Goal: Register for event/course

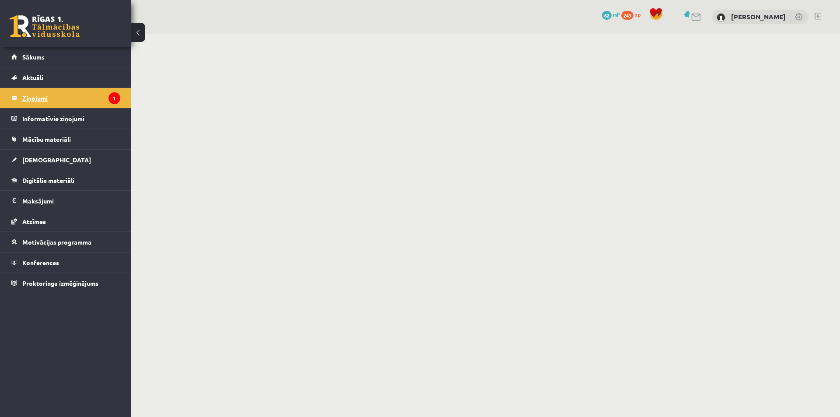
drag, startPoint x: 0, startPoint y: 0, endPoint x: 37, endPoint y: 98, distance: 105.2
click at [37, 98] on legend "Ziņojumi 1" at bounding box center [71, 98] width 98 height 20
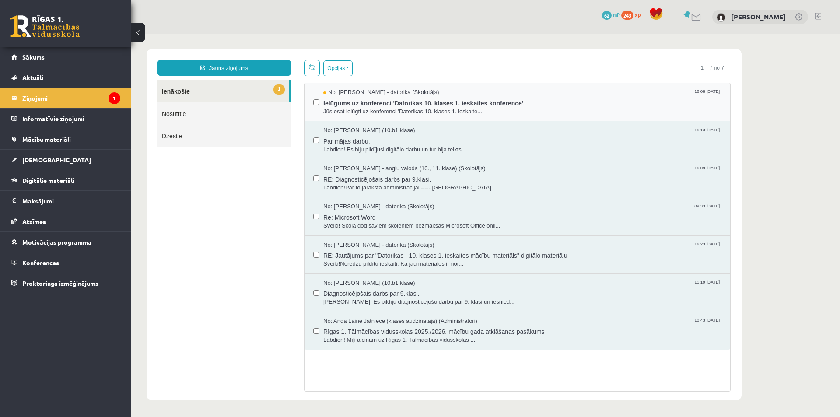
click at [362, 108] on span "Jūs esat ielūgti uz konferenci 'Datorikas 10. klases 1. ieskaite..." at bounding box center [522, 112] width 398 height 8
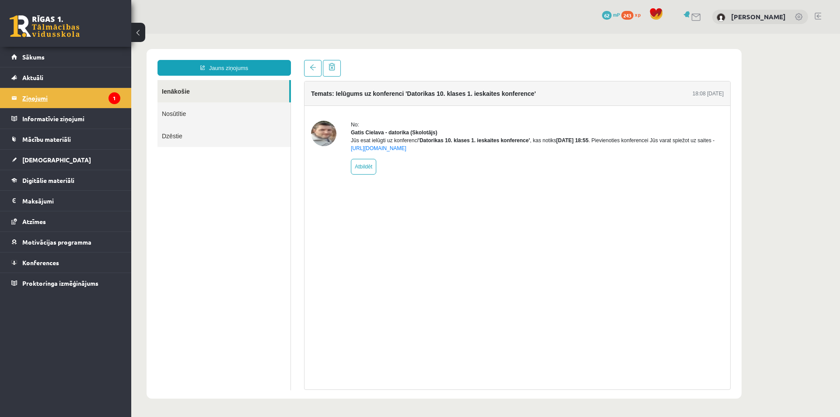
click at [33, 97] on legend "Ziņojumi 1" at bounding box center [71, 98] width 98 height 20
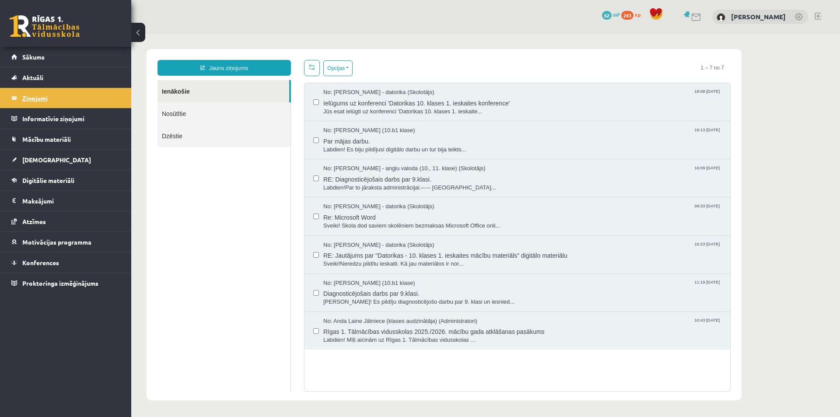
click at [35, 99] on legend "Ziņojumi 1" at bounding box center [71, 98] width 98 height 20
click at [388, 103] on span "Ielūgums uz konferenci 'Datorikas 10. klases 1. ieskaites konference'" at bounding box center [522, 102] width 398 height 11
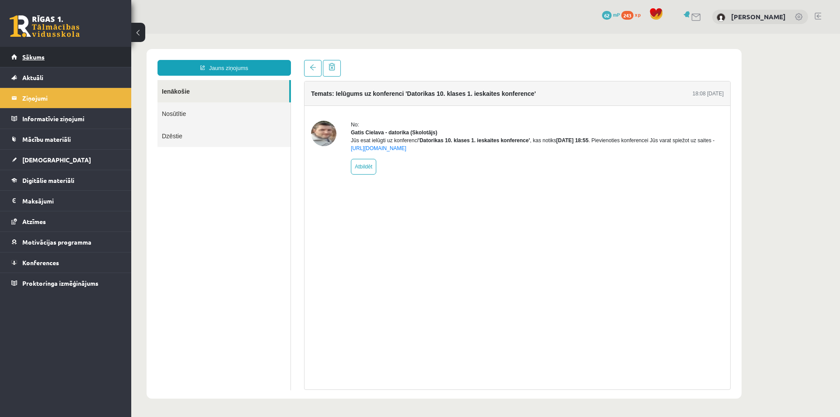
click at [53, 56] on link "Sākums" at bounding box center [65, 57] width 109 height 20
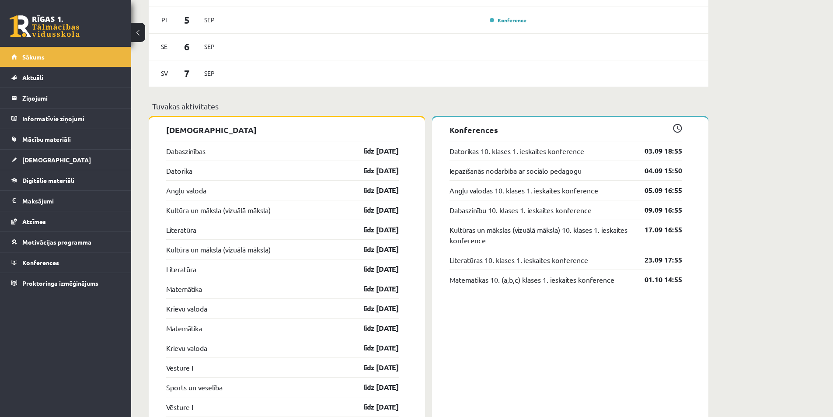
scroll to position [612, 0]
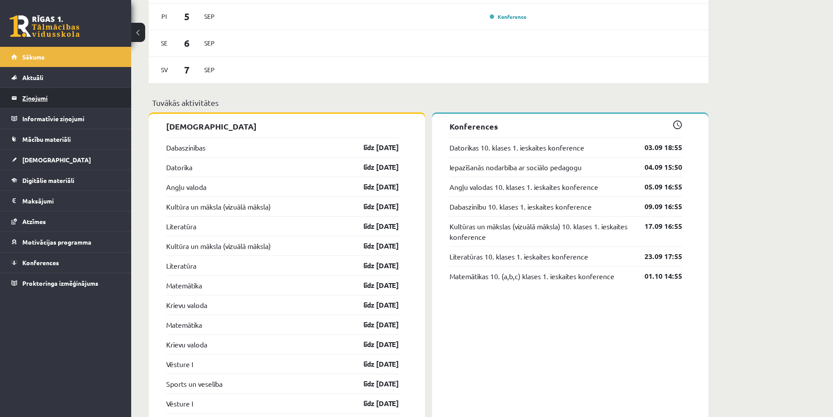
click at [30, 96] on legend "Ziņojumi 0" at bounding box center [71, 98] width 98 height 20
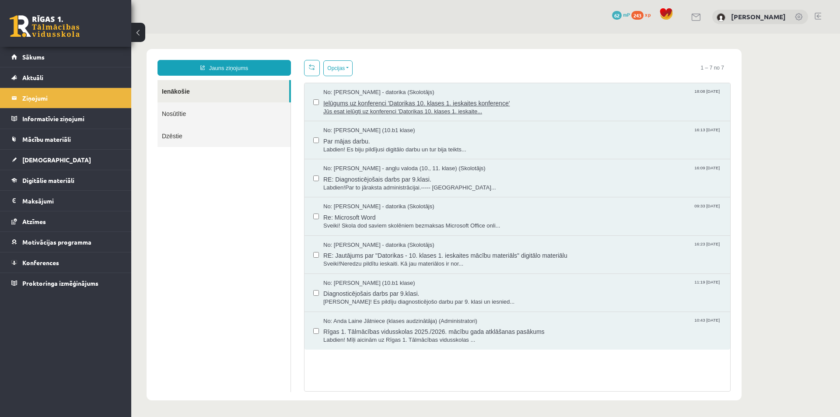
click at [338, 105] on span "Ielūgums uz konferenci 'Datorikas 10. klases 1. ieskaites konference'" at bounding box center [522, 102] width 398 height 11
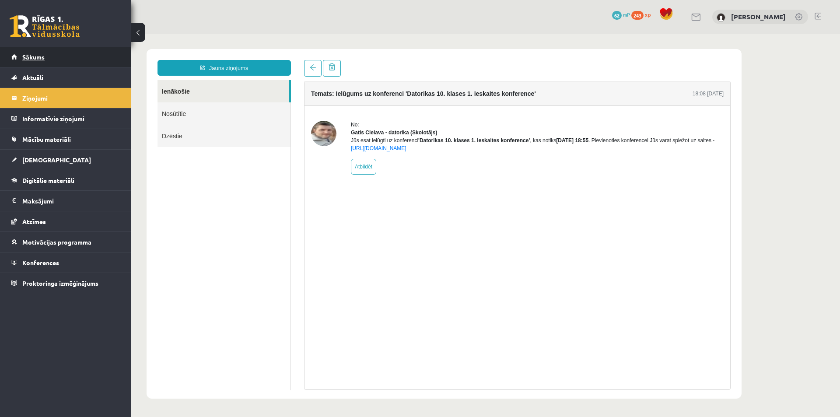
click at [24, 58] on span "Sākums" at bounding box center [33, 57] width 22 height 8
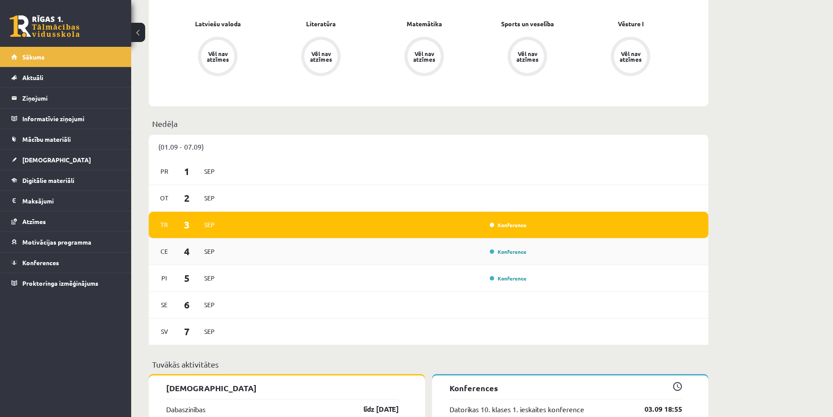
scroll to position [394, 0]
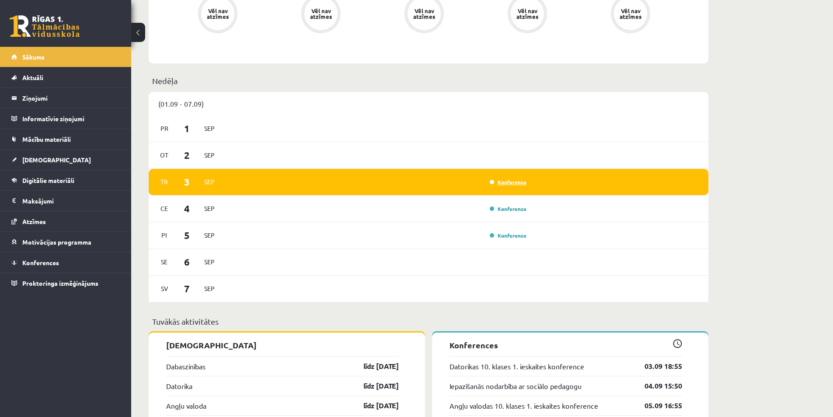
click at [506, 182] on link "Konference" at bounding box center [508, 181] width 37 height 7
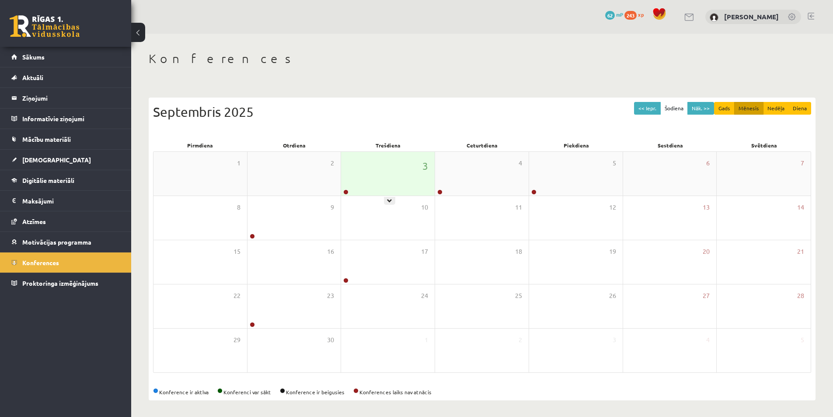
click at [404, 176] on div "3" at bounding box center [388, 174] width 94 height 44
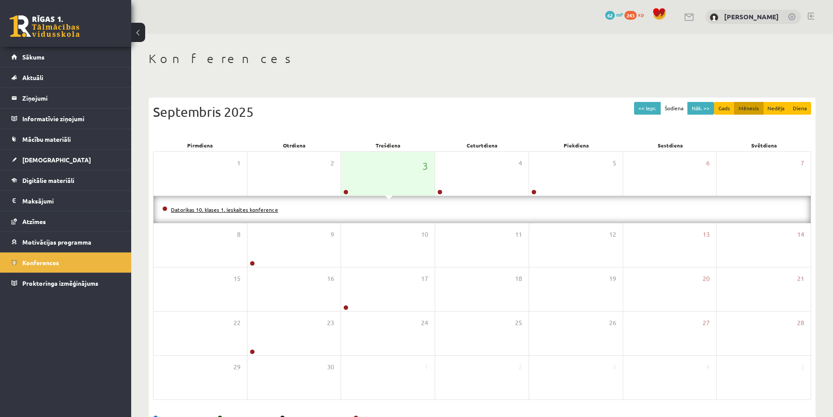
click at [242, 210] on link "Datorikas 10. klases 1. ieskaites konference" at bounding box center [224, 209] width 107 height 7
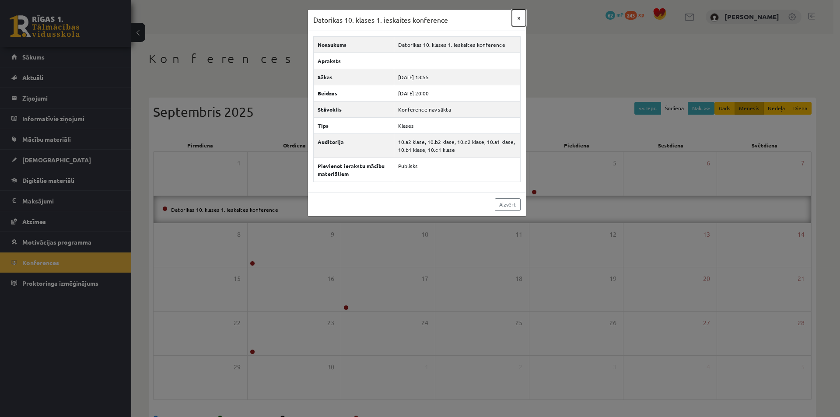
click at [519, 17] on button "×" at bounding box center [519, 18] width 14 height 17
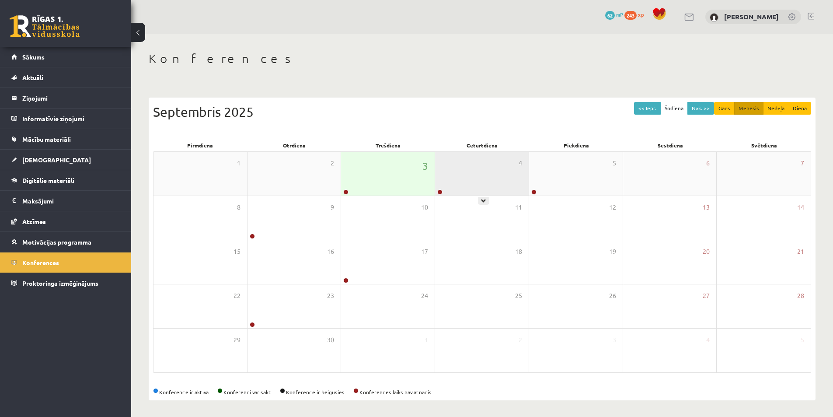
click at [450, 176] on div "4" at bounding box center [482, 174] width 94 height 44
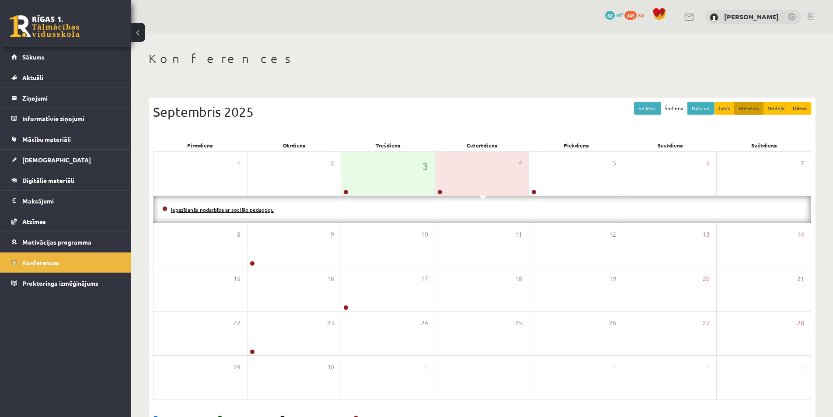
click at [221, 209] on link "Iepazīšanās nodarbība ar sociālo pedagogu" at bounding box center [222, 209] width 103 height 7
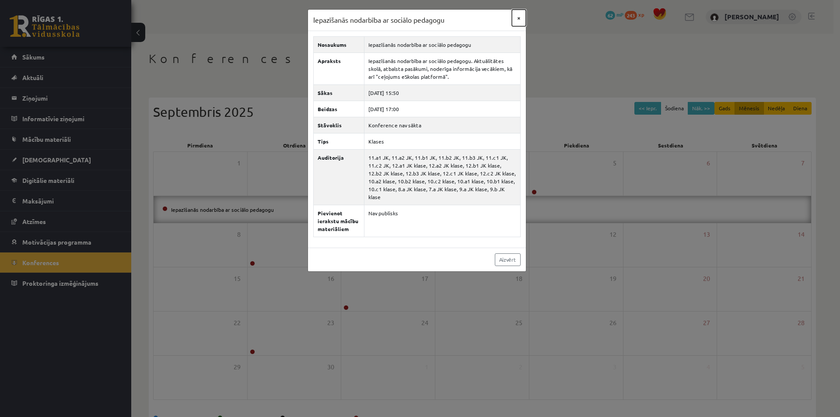
click at [515, 17] on button "×" at bounding box center [519, 18] width 14 height 17
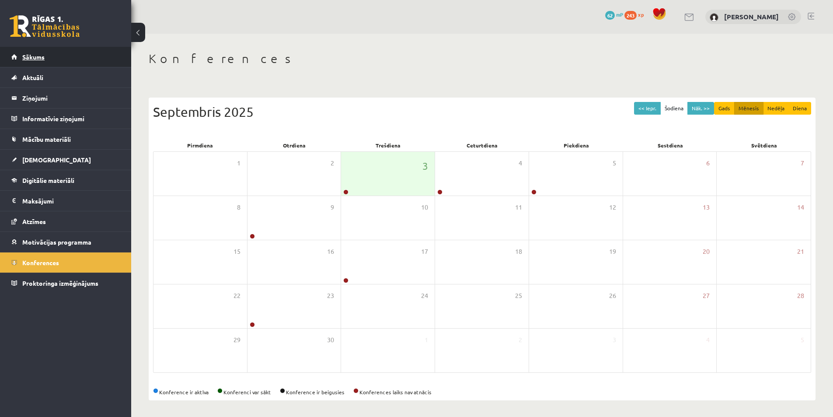
click at [48, 57] on link "Sākums" at bounding box center [65, 57] width 109 height 20
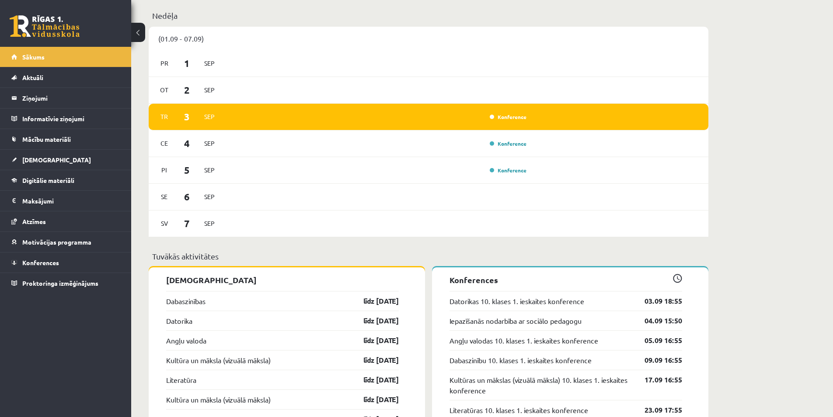
scroll to position [481, 0]
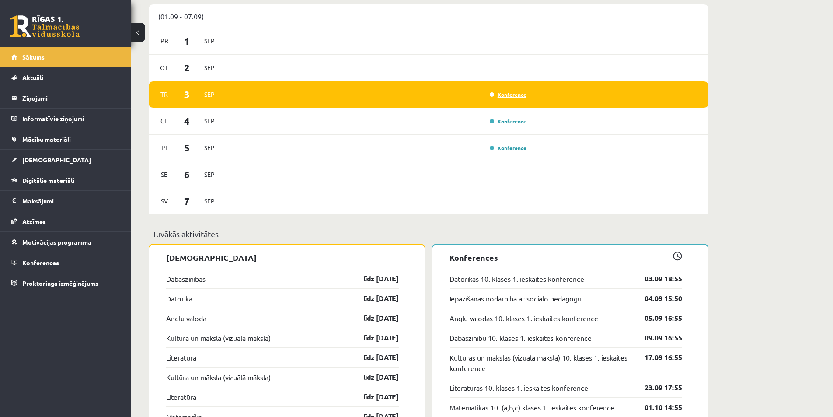
click at [504, 93] on link "Konference" at bounding box center [508, 94] width 37 height 7
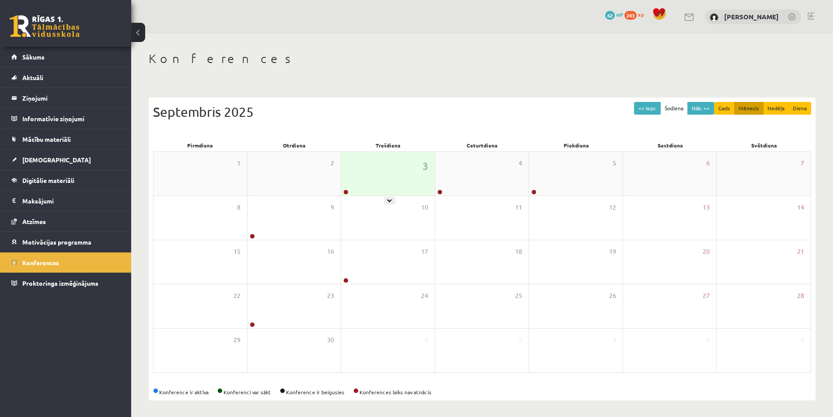
click at [404, 171] on div "3" at bounding box center [388, 174] width 94 height 44
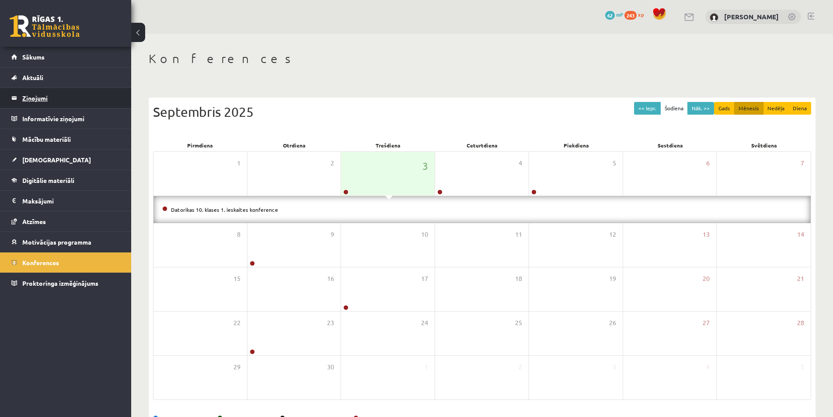
click at [44, 97] on legend "Ziņojumi 0" at bounding box center [71, 98] width 98 height 20
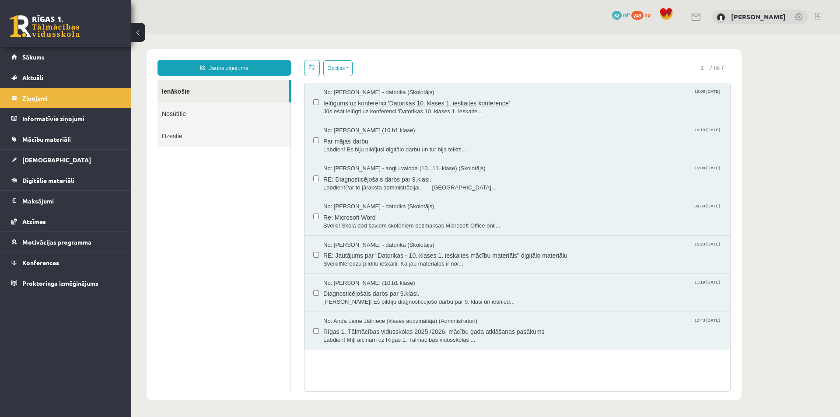
click at [374, 103] on span "Ielūgums uz konferenci 'Datorikas 10. klases 1. ieskaites konference'" at bounding box center [522, 102] width 398 height 11
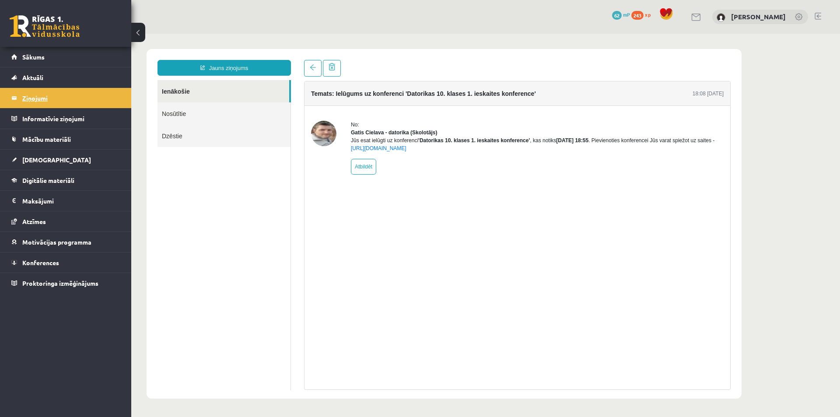
click at [40, 97] on legend "Ziņojumi 0" at bounding box center [71, 98] width 98 height 20
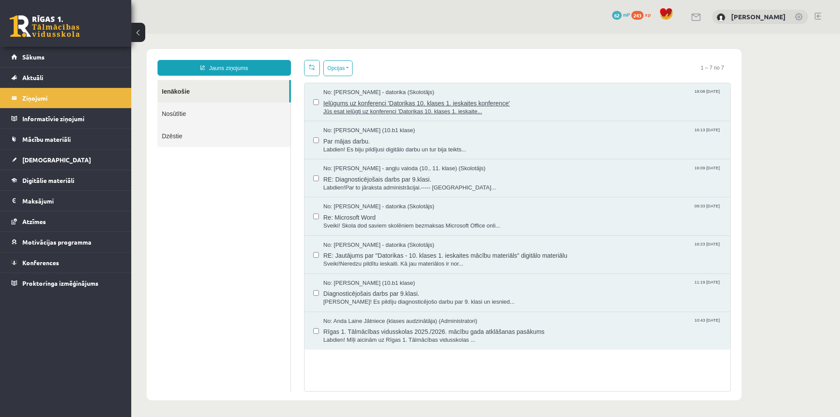
click at [359, 98] on span "Ielūgums uz konferenci 'Datorikas 10. klases 1. ieskaites konference'" at bounding box center [522, 102] width 398 height 11
click at [422, 101] on span "Ielūgums uz konferenci 'Datorikas 10. klases 1. ieskaites konference'" at bounding box center [522, 102] width 398 height 11
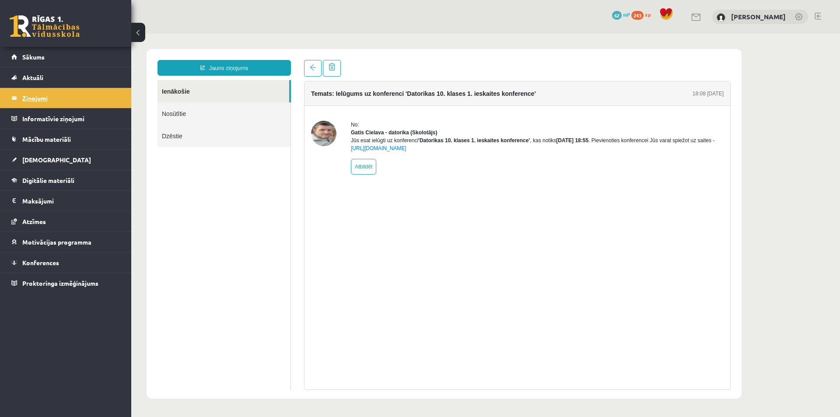
click at [34, 97] on legend "Ziņojumi 0" at bounding box center [71, 98] width 98 height 20
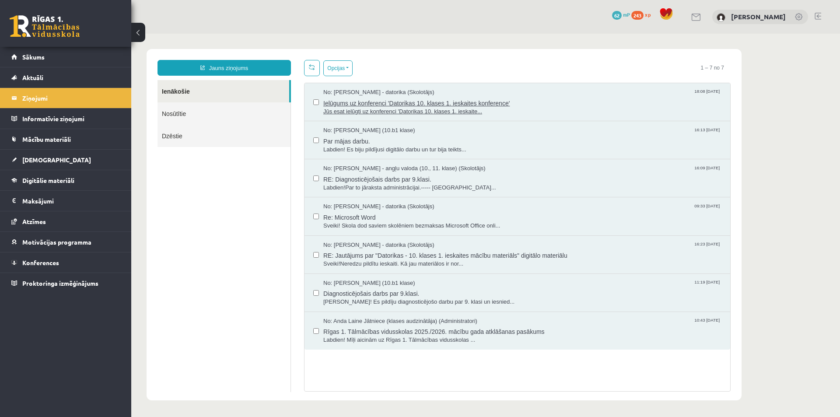
click at [397, 99] on span "Ielūgums uz konferenci 'Datorikas 10. klases 1. ieskaites konference'" at bounding box center [522, 102] width 398 height 11
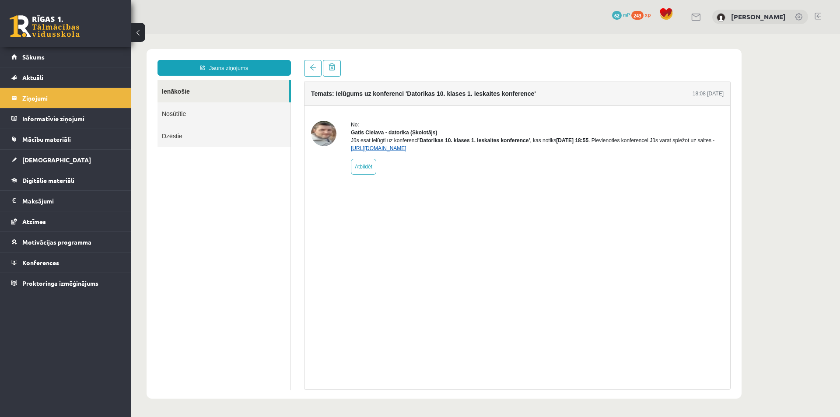
click at [406, 151] on link "https://eskola.r1tv.lv/conferences/4490/join" at bounding box center [379, 148] width 56 height 6
click at [31, 96] on legend "Ziņojumi 0" at bounding box center [71, 98] width 98 height 20
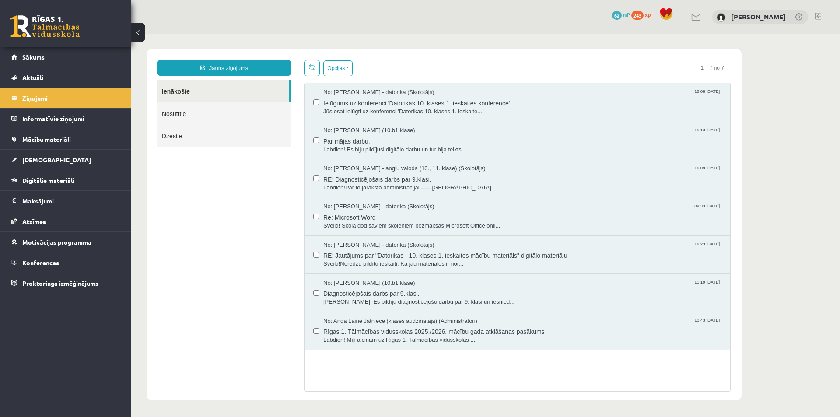
click at [380, 104] on span "Ielūgums uz konferenci 'Datorikas 10. klases 1. ieskaites konference'" at bounding box center [522, 102] width 398 height 11
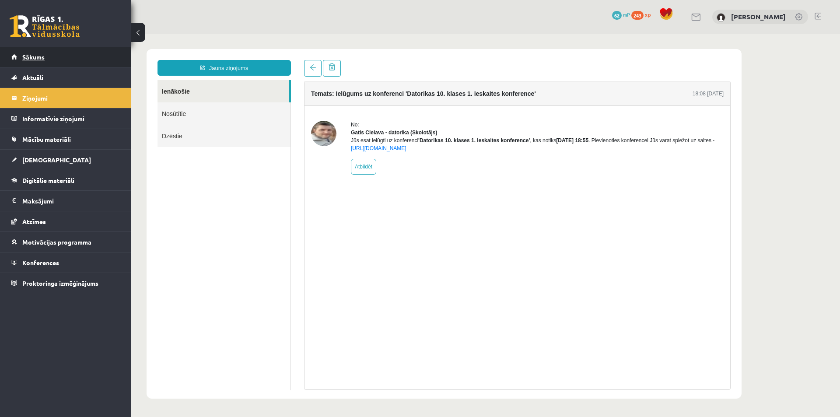
click at [34, 57] on span "Sākums" at bounding box center [33, 57] width 22 height 8
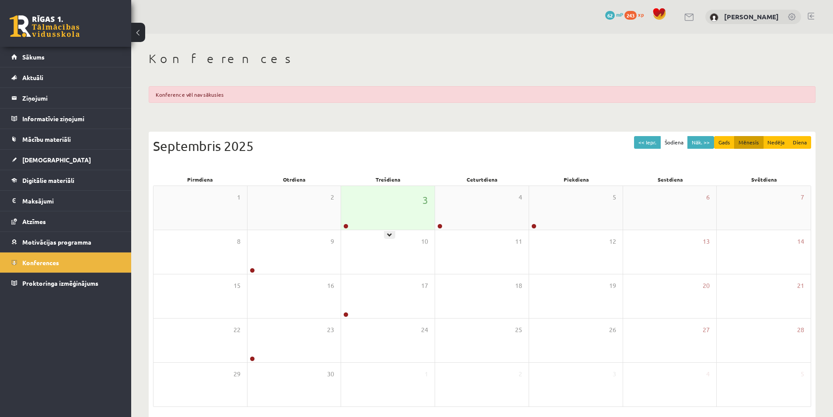
click at [396, 209] on div "3" at bounding box center [388, 208] width 94 height 44
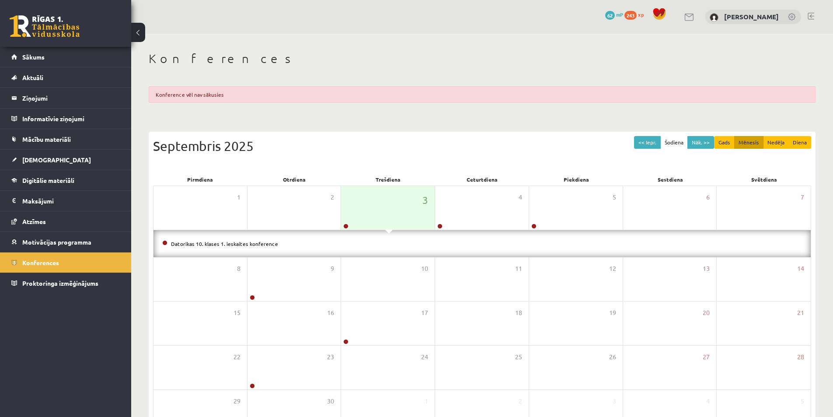
click at [231, 246] on li "Datorikas 10. klases 1. ieskaites konference" at bounding box center [482, 244] width 640 height 10
click at [237, 244] on link "Datorikas 10. klases 1. ieskaites konference" at bounding box center [224, 243] width 107 height 7
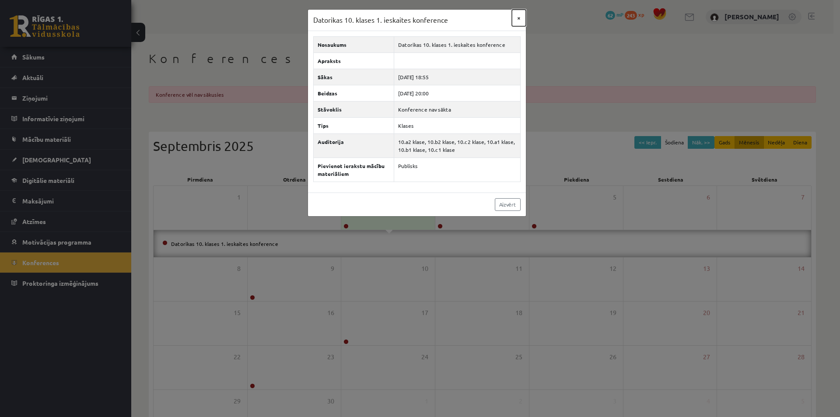
click at [521, 21] on button "×" at bounding box center [519, 18] width 14 height 17
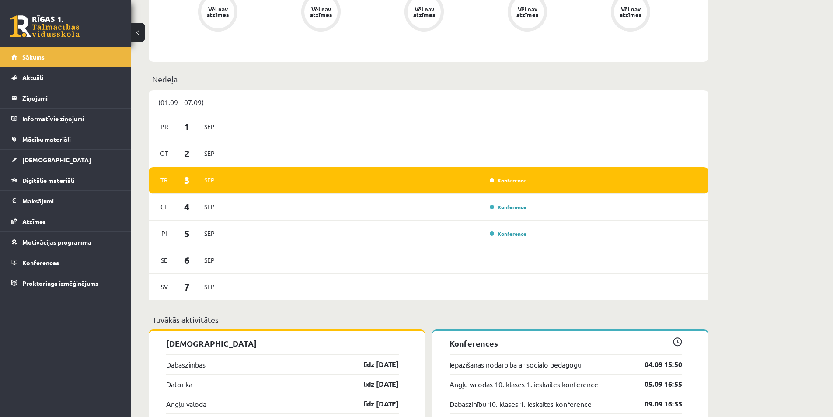
scroll to position [481, 0]
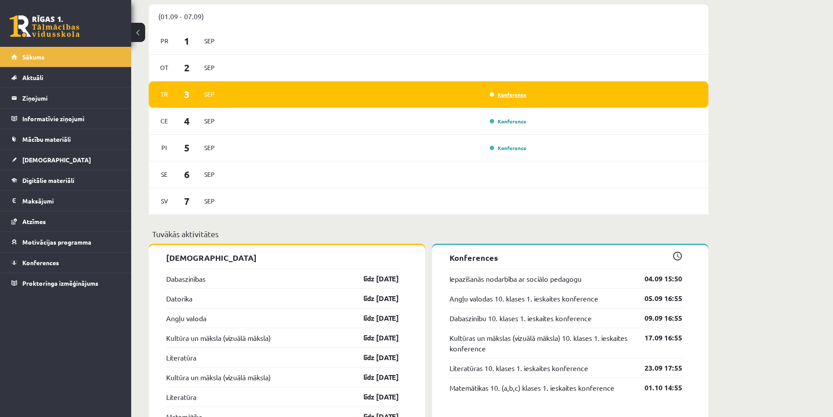
click at [513, 97] on link "Konference" at bounding box center [508, 94] width 37 height 7
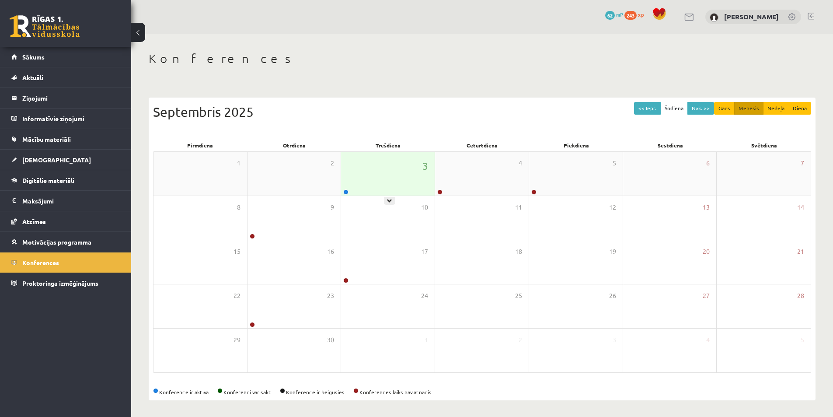
click at [392, 177] on div "3" at bounding box center [388, 174] width 94 height 44
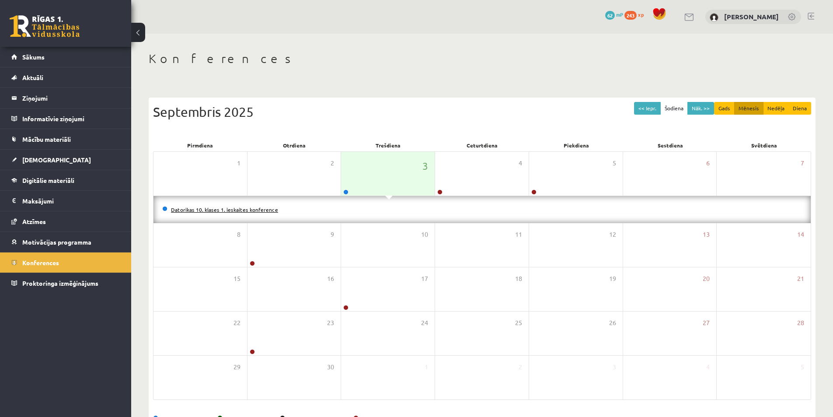
click at [246, 209] on link "Datorikas 10. klases 1. ieskaites konference" at bounding box center [224, 209] width 107 height 7
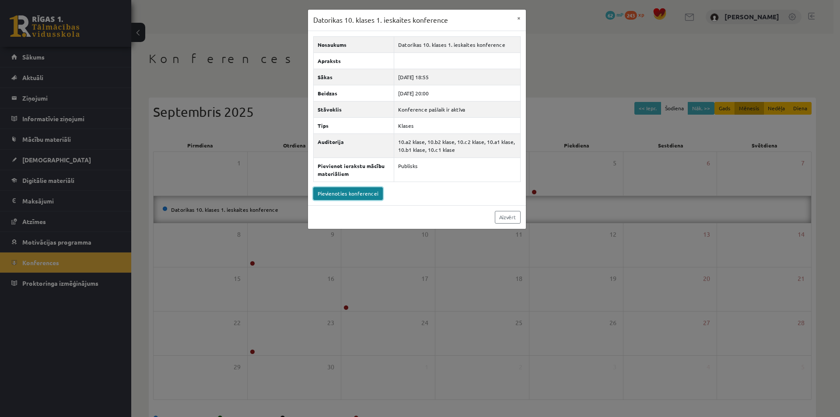
click at [373, 192] on link "Pievienoties konferencei" at bounding box center [348, 193] width 70 height 13
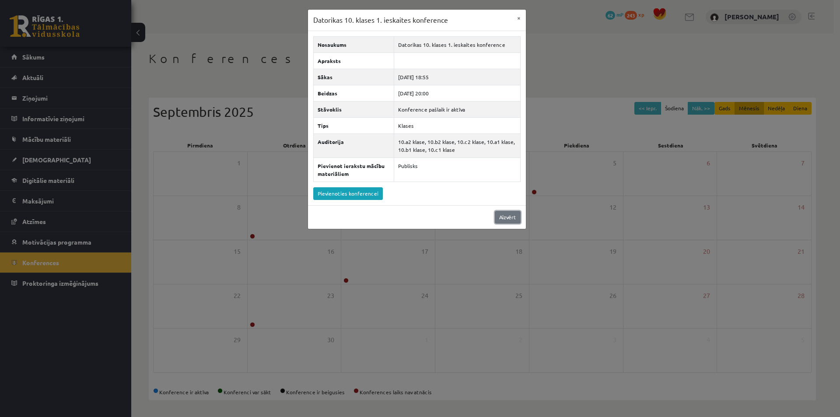
click at [504, 220] on link "Aizvērt" at bounding box center [508, 217] width 26 height 13
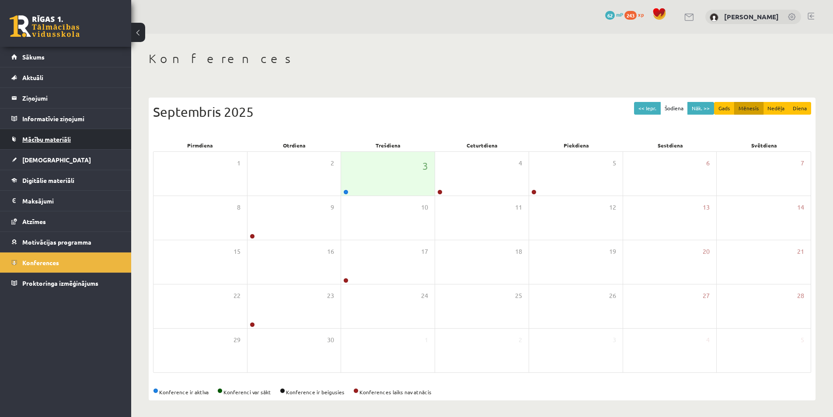
click at [43, 138] on span "Mācību materiāli" at bounding box center [46, 139] width 49 height 8
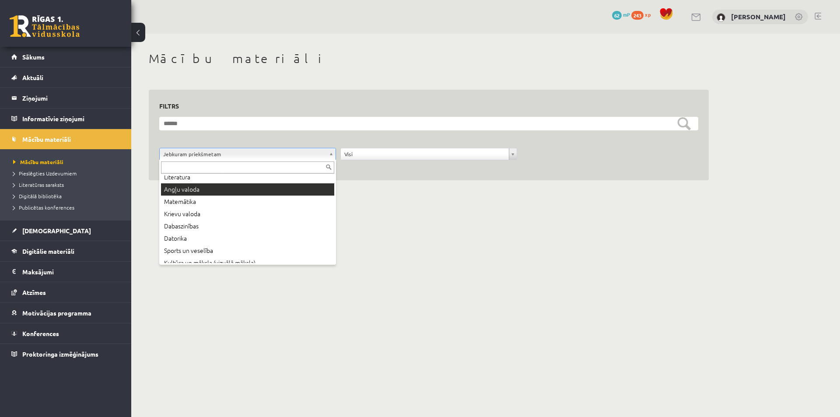
scroll to position [44, 0]
